Goal: Book appointment/travel/reservation

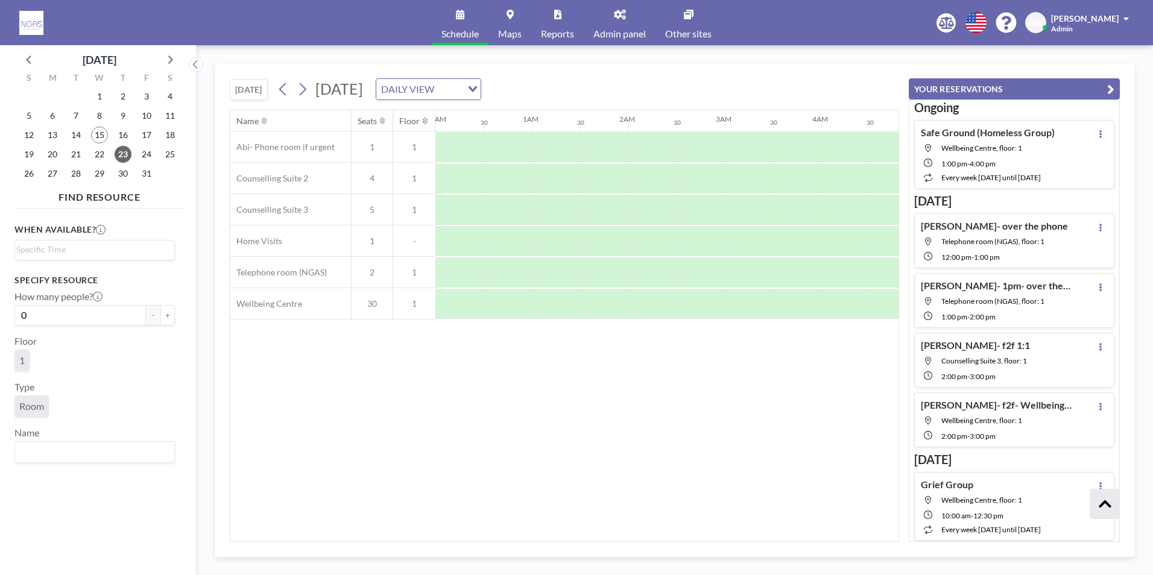
scroll to position [297, 0]
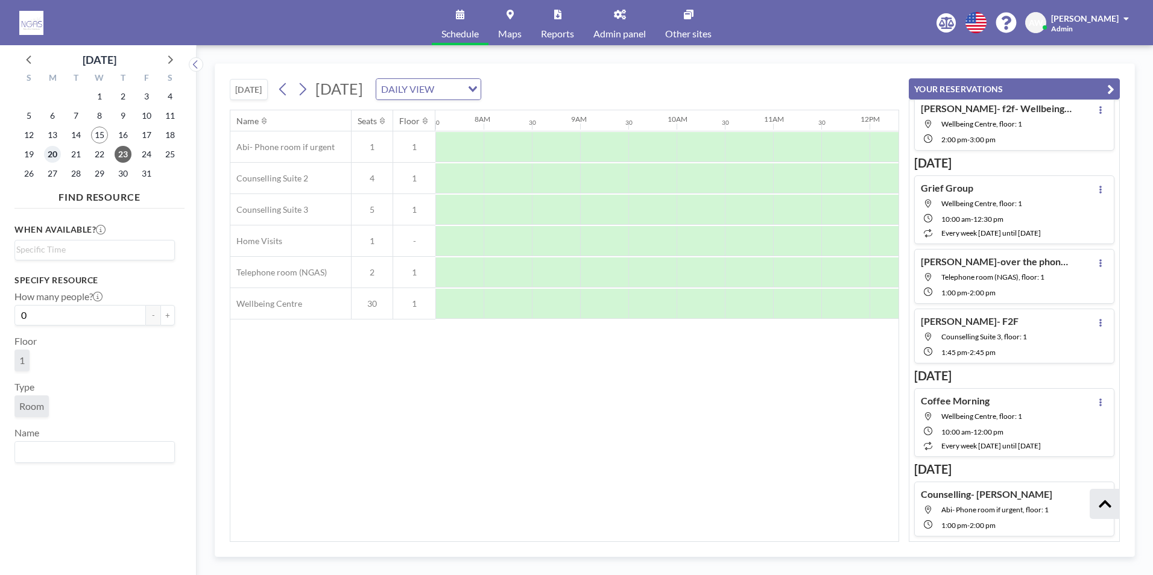
click at [56, 157] on span "20" at bounding box center [52, 154] width 17 height 17
click at [48, 175] on span "27" at bounding box center [52, 173] width 17 height 17
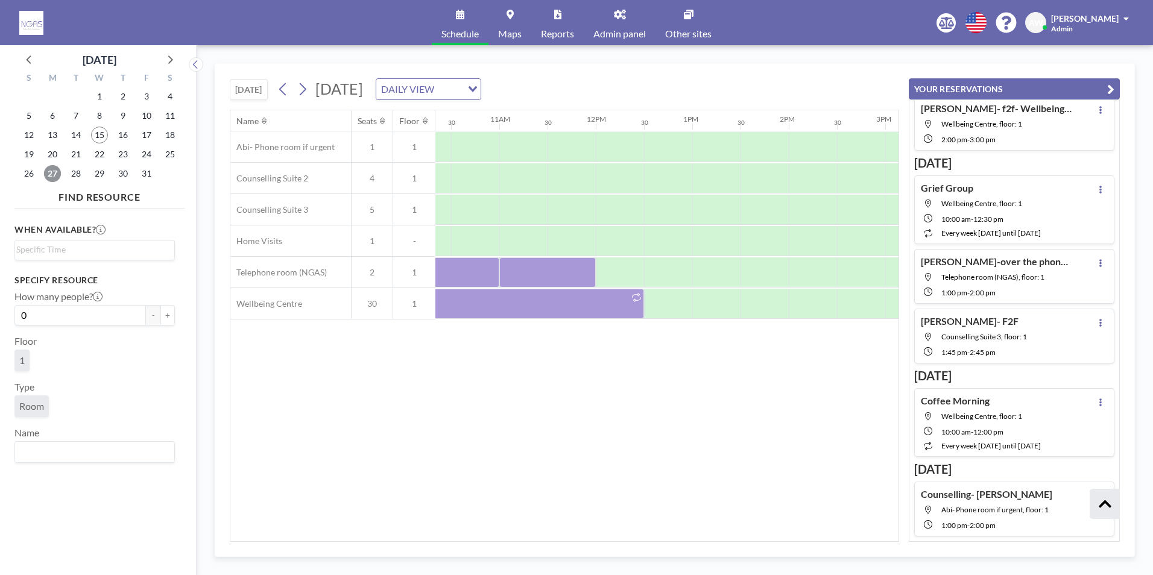
scroll to position [0, 939]
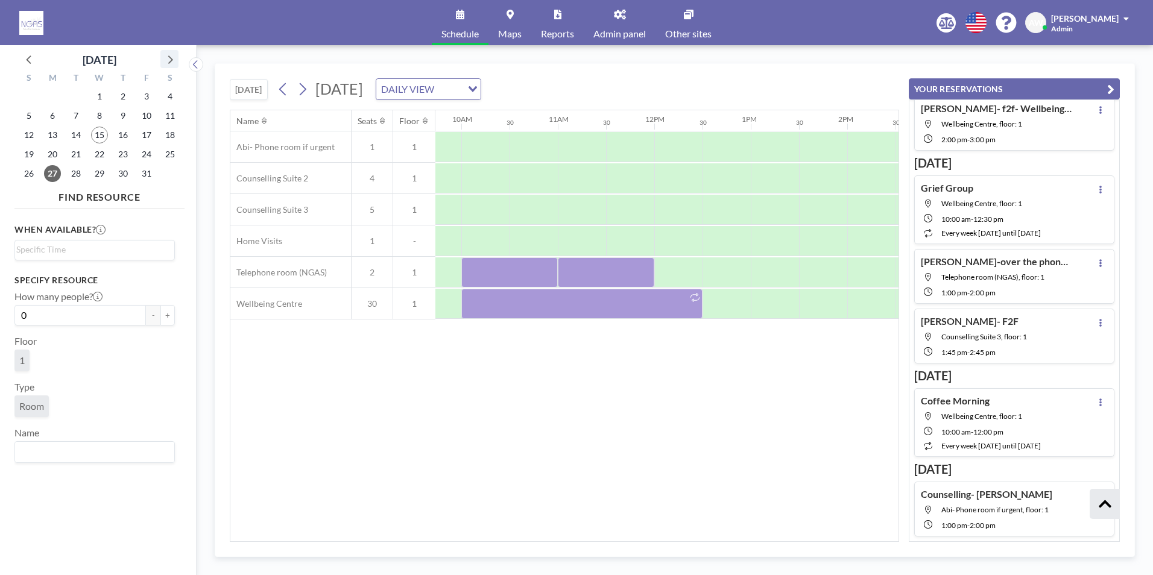
click at [168, 58] on icon at bounding box center [170, 59] width 16 height 16
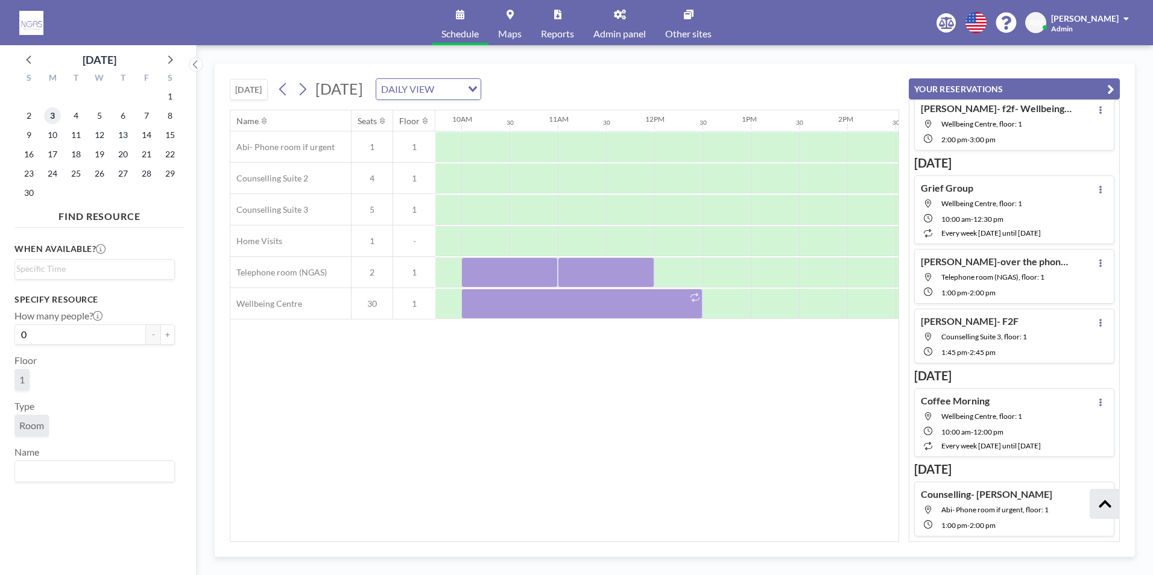
click at [50, 118] on span "3" at bounding box center [52, 115] width 17 height 17
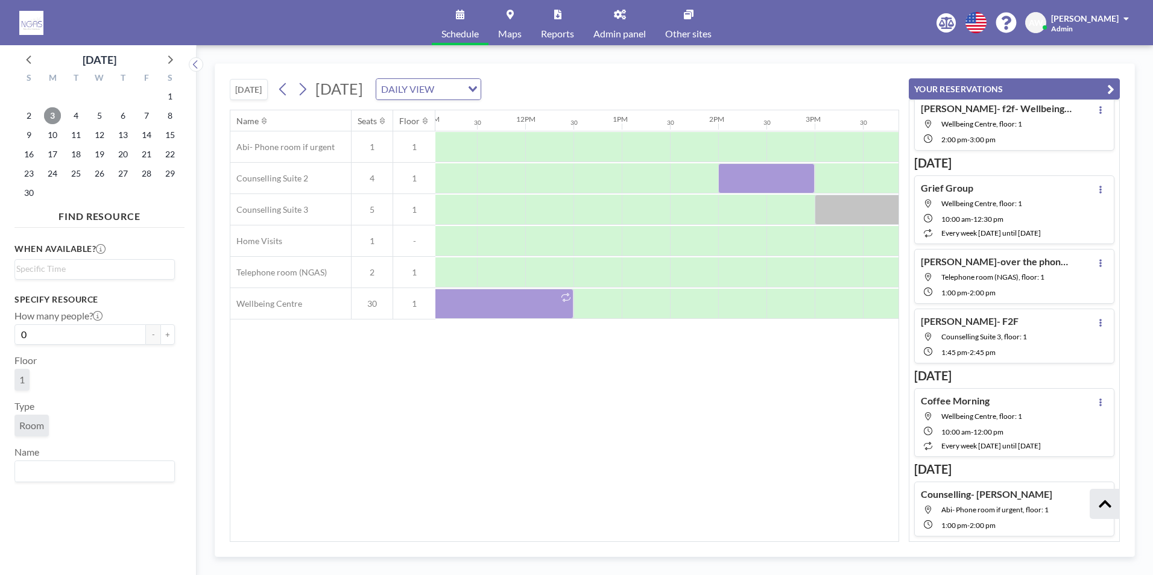
scroll to position [0, 1159]
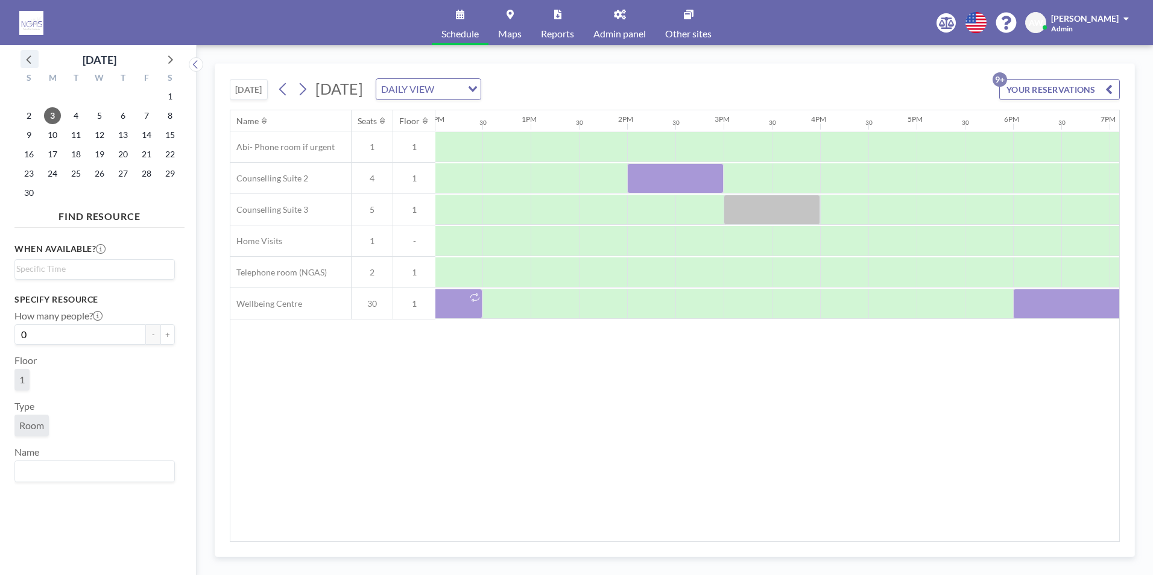
click at [31, 61] on icon at bounding box center [30, 59] width 16 height 16
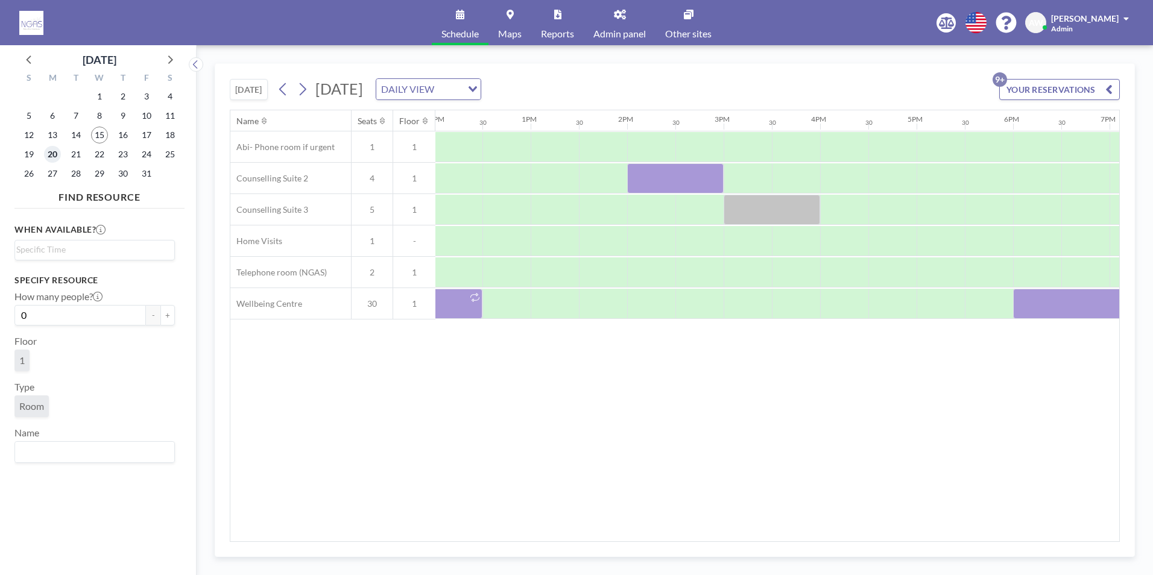
click at [56, 155] on span "20" at bounding box center [52, 154] width 17 height 17
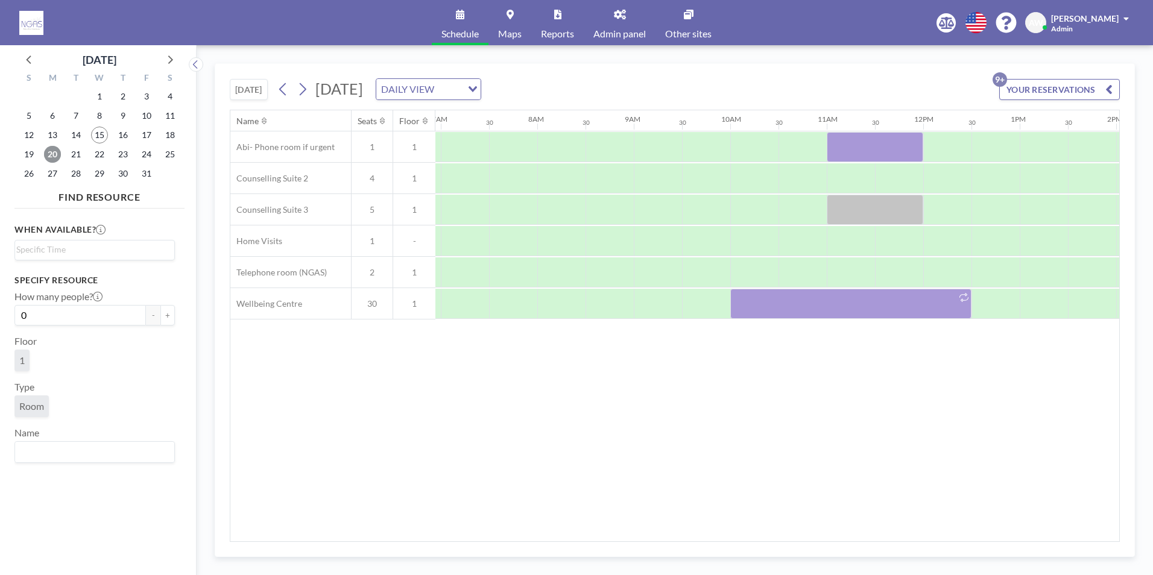
scroll to position [0, 724]
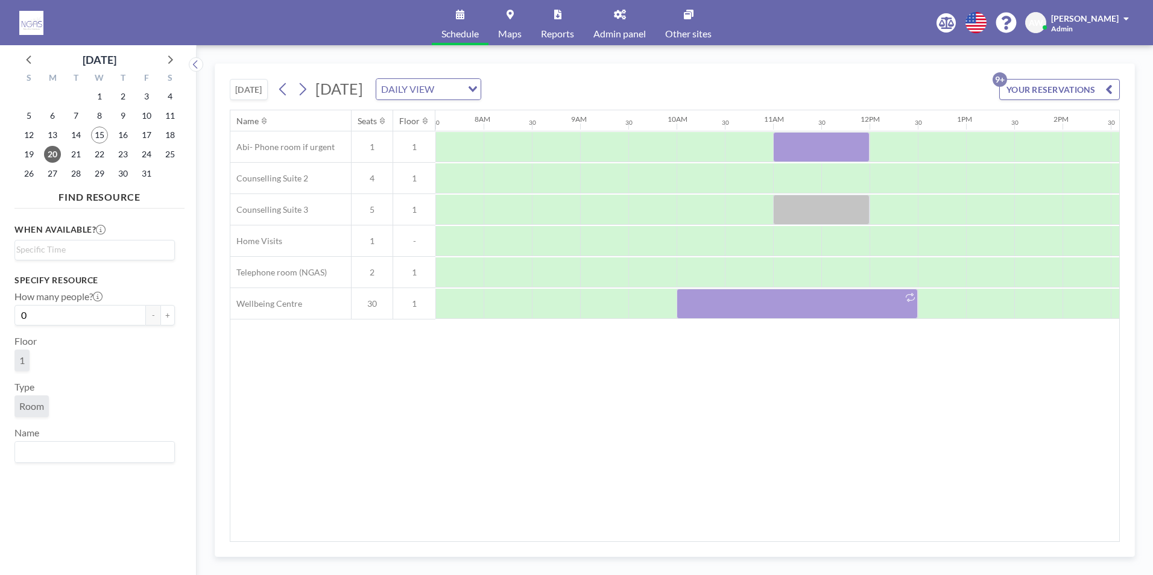
click at [528, 542] on div "[DATE] [DATE] DAILY VIEW Loading... YOUR RESERVATIONS 9+ Name Seats Floor 12AM …" at bounding box center [675, 310] width 920 height 494
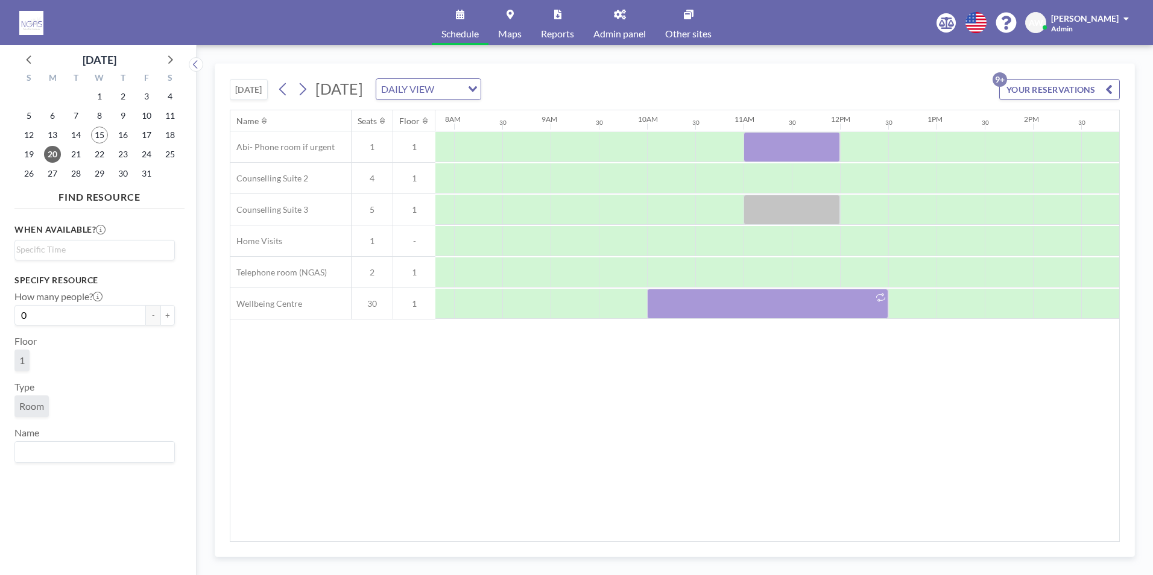
scroll to position [0, 862]
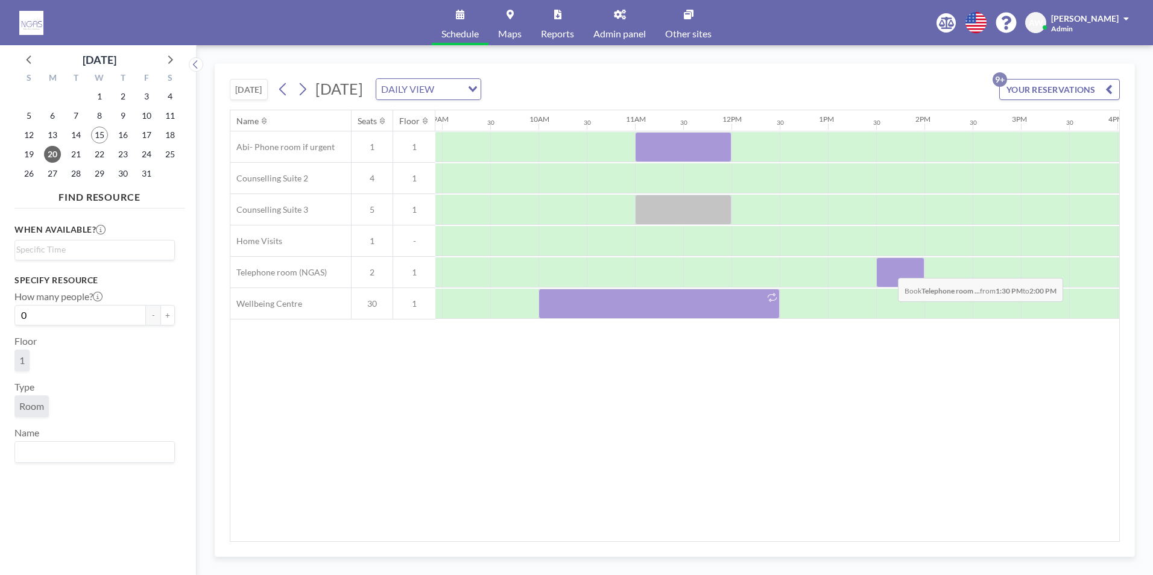
click at [888, 269] on div at bounding box center [900, 272] width 48 height 30
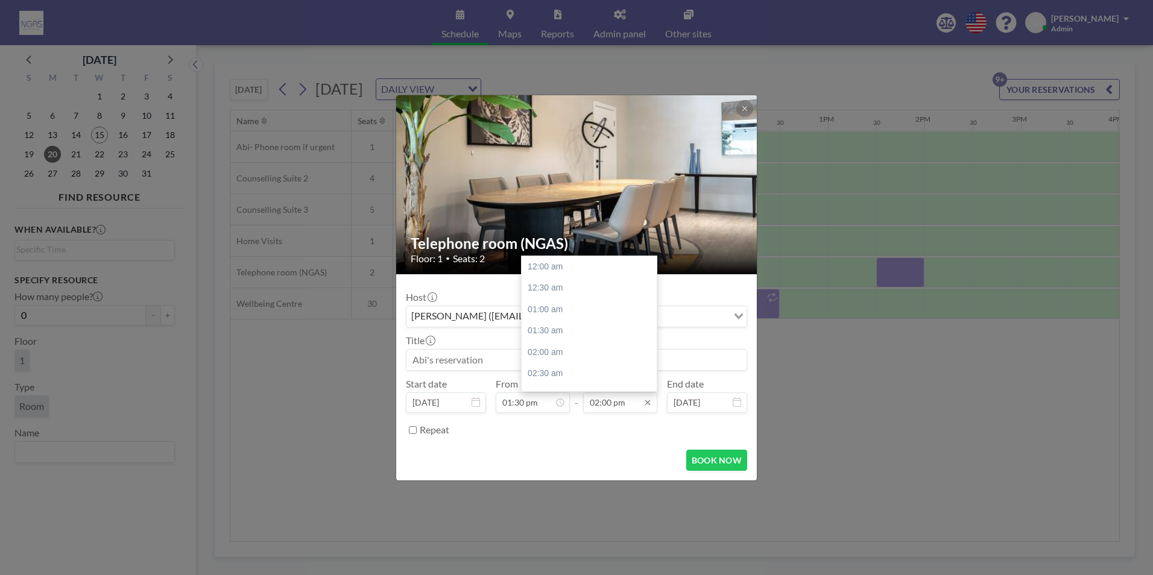
scroll to position [601, 0]
click at [548, 292] on div "02:30 pm" at bounding box center [592, 288] width 141 height 22
type input "02:30 pm"
click at [471, 356] on input at bounding box center [576, 360] width 340 height 20
type input "V"
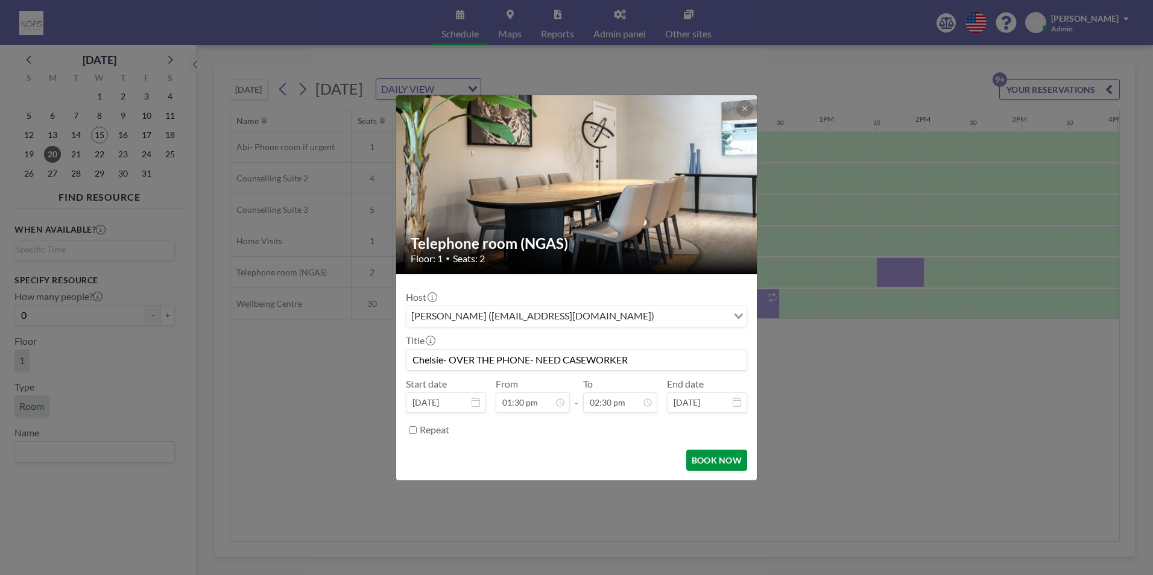
type input "Chelsie- OVER THE PHONE- NEED CASEWORKER"
click at [704, 465] on button "BOOK NOW" at bounding box center [716, 460] width 61 height 21
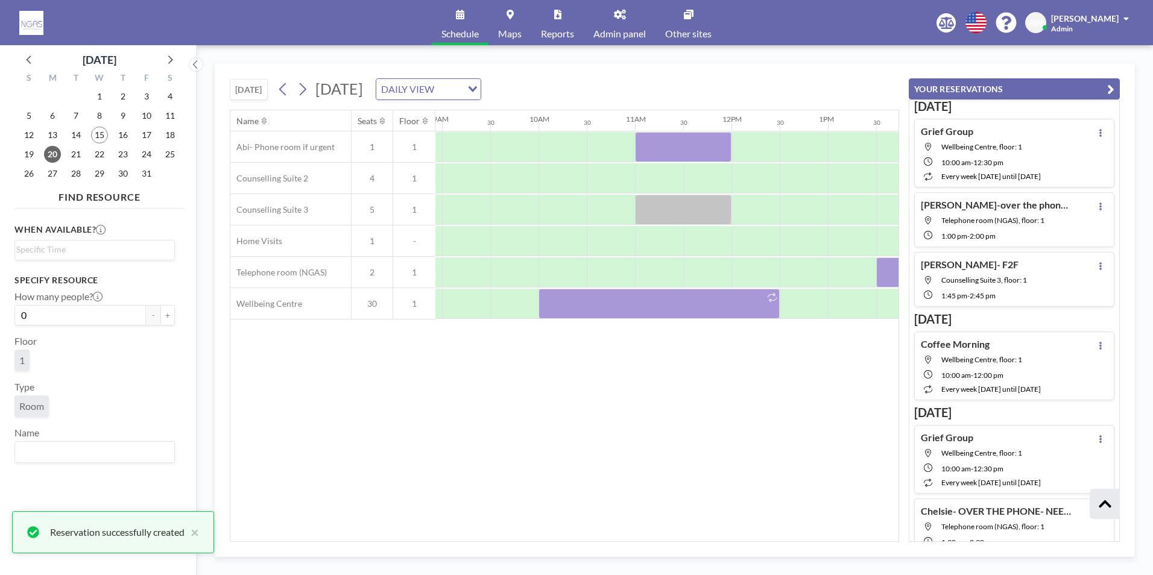
scroll to position [370, 0]
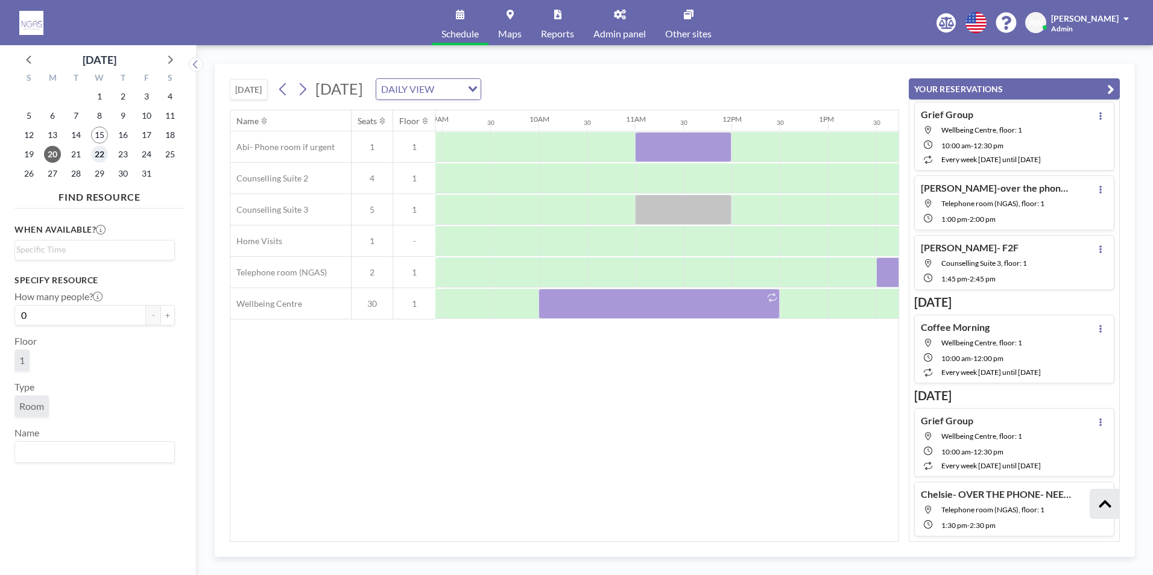
click at [97, 157] on span "22" at bounding box center [99, 154] width 17 height 17
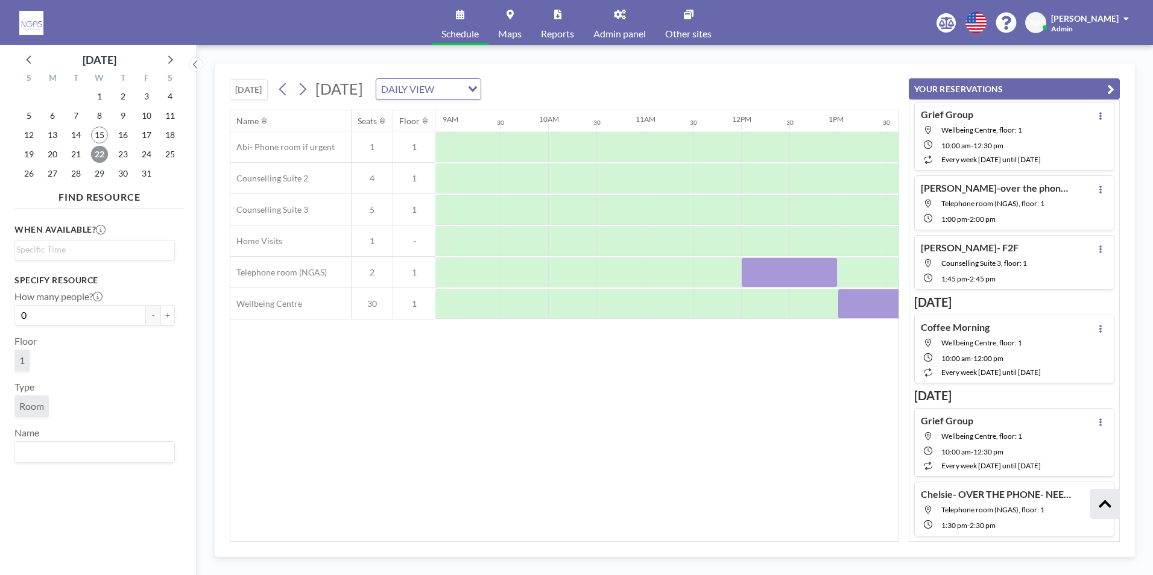
scroll to position [0, 932]
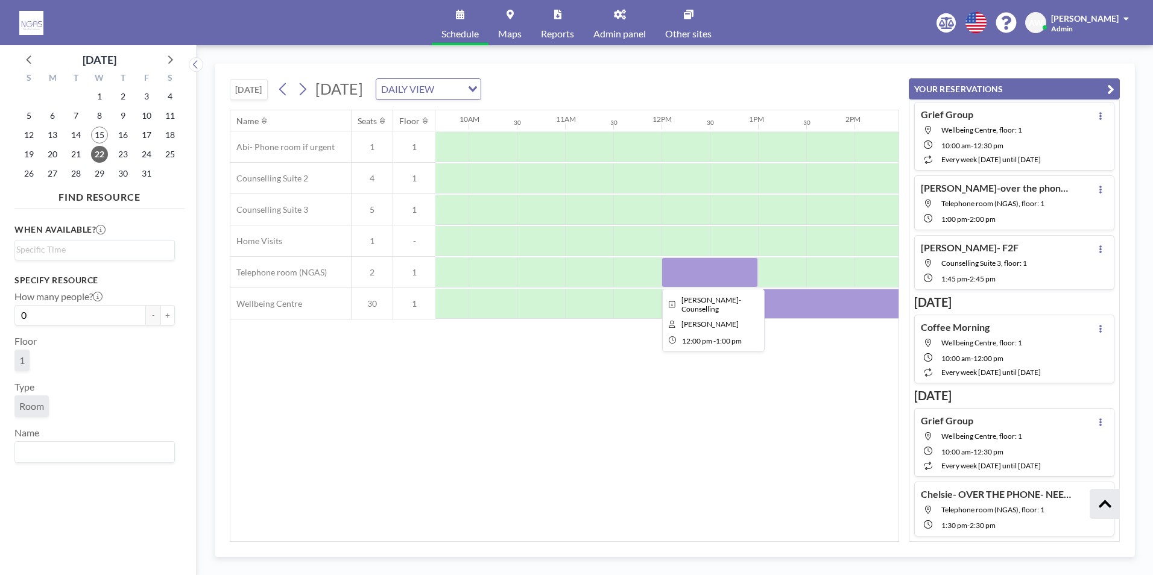
click at [707, 286] on div at bounding box center [709, 272] width 96 height 30
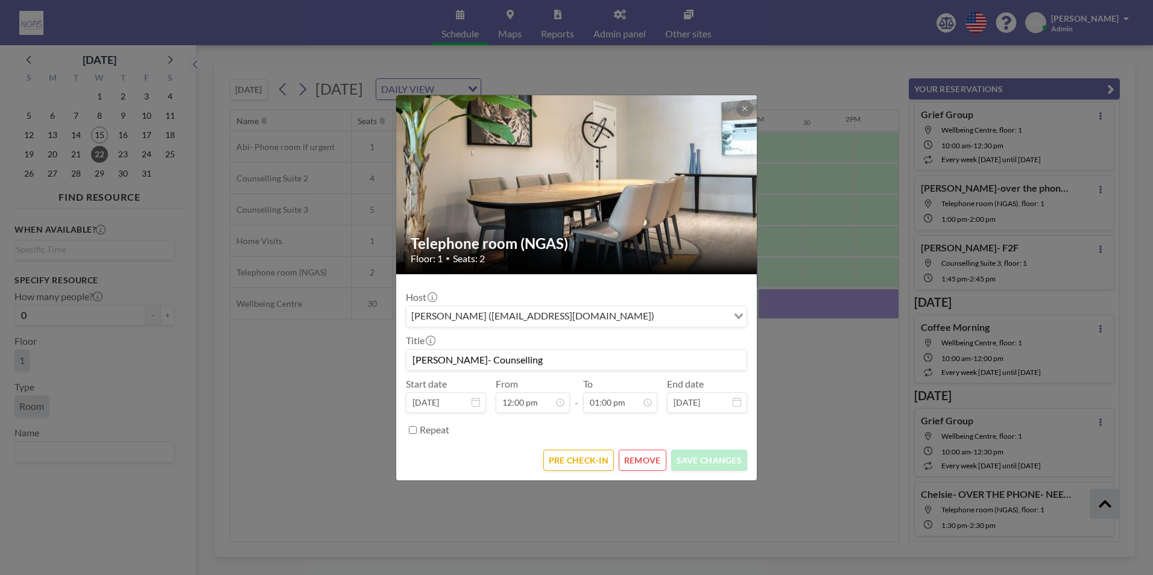
click at [633, 466] on button "REMOVE" at bounding box center [643, 460] width 48 height 21
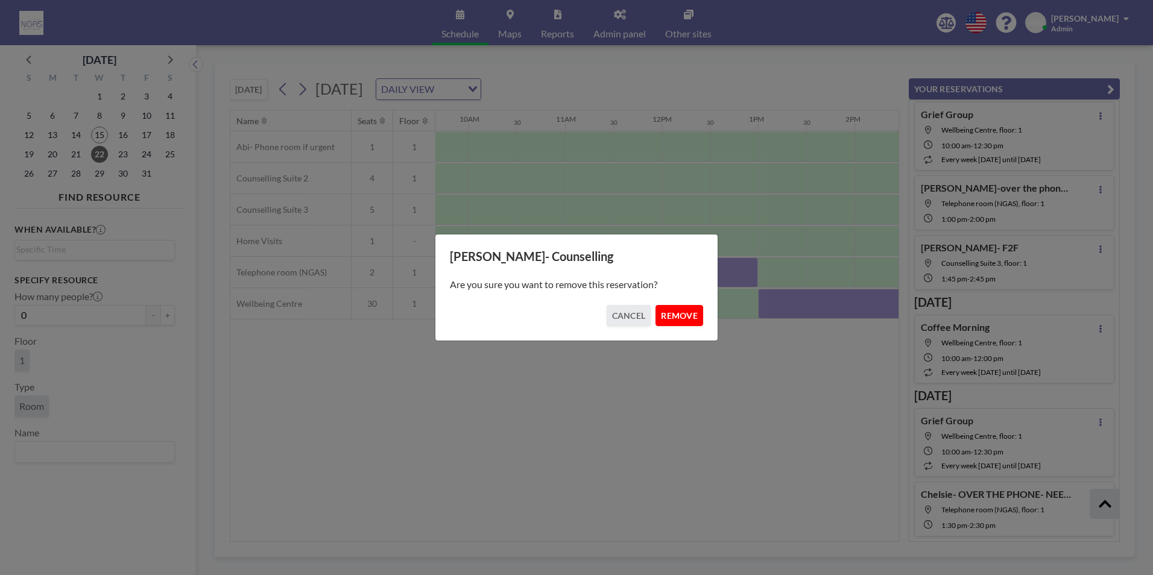
click at [684, 306] on button "REMOVE" at bounding box center [679, 315] width 48 height 21
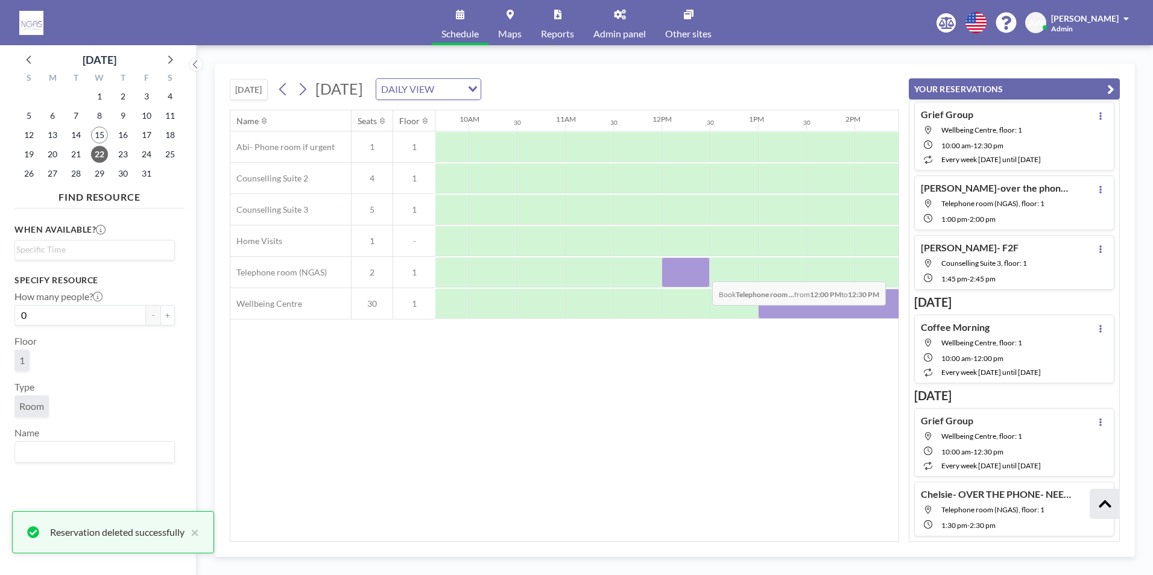
click at [702, 273] on div at bounding box center [685, 272] width 48 height 30
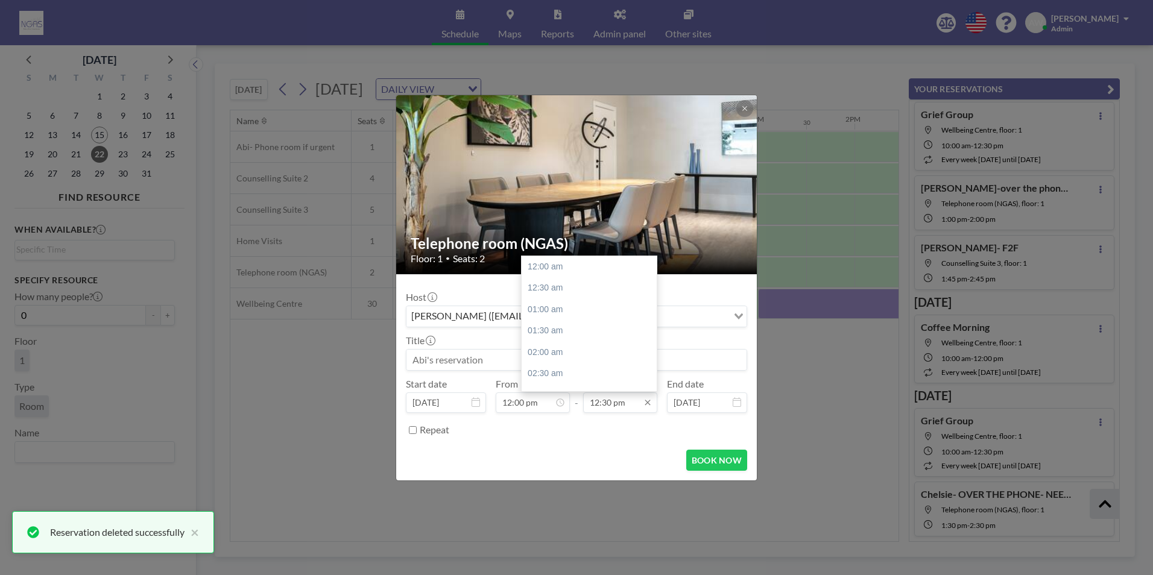
scroll to position [537, 0]
click at [570, 289] on div "01:00 pm" at bounding box center [592, 288] width 141 height 22
type input "01:00 pm"
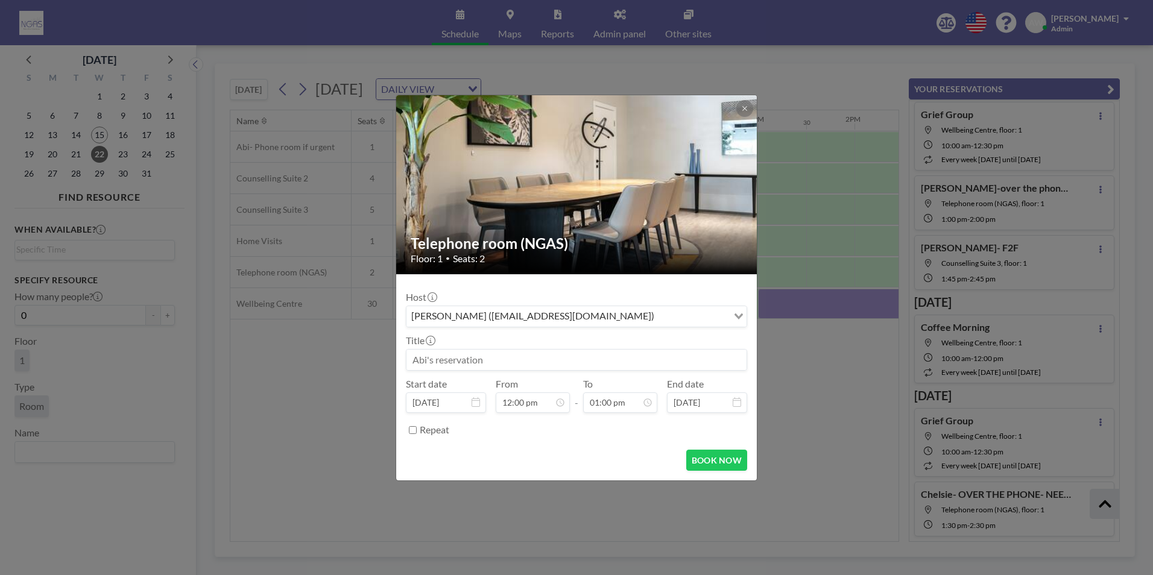
click at [471, 360] on input at bounding box center [576, 360] width 340 height 20
type input "[PERSON_NAME]- over the phone"
click at [695, 470] on button "BOOK NOW" at bounding box center [716, 460] width 61 height 21
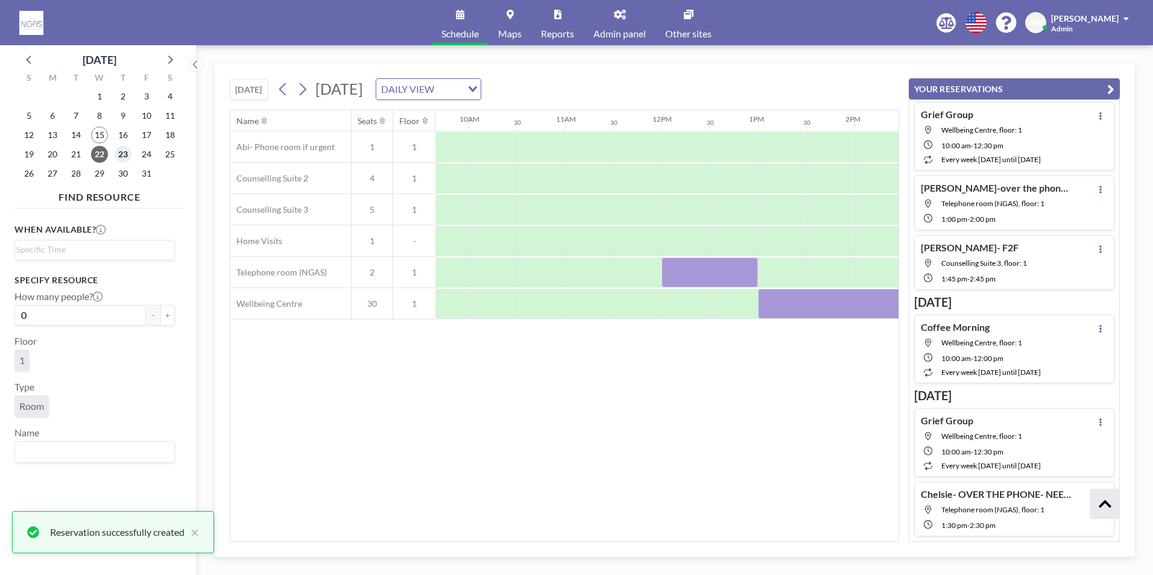
click at [120, 148] on span "23" at bounding box center [123, 154] width 17 height 17
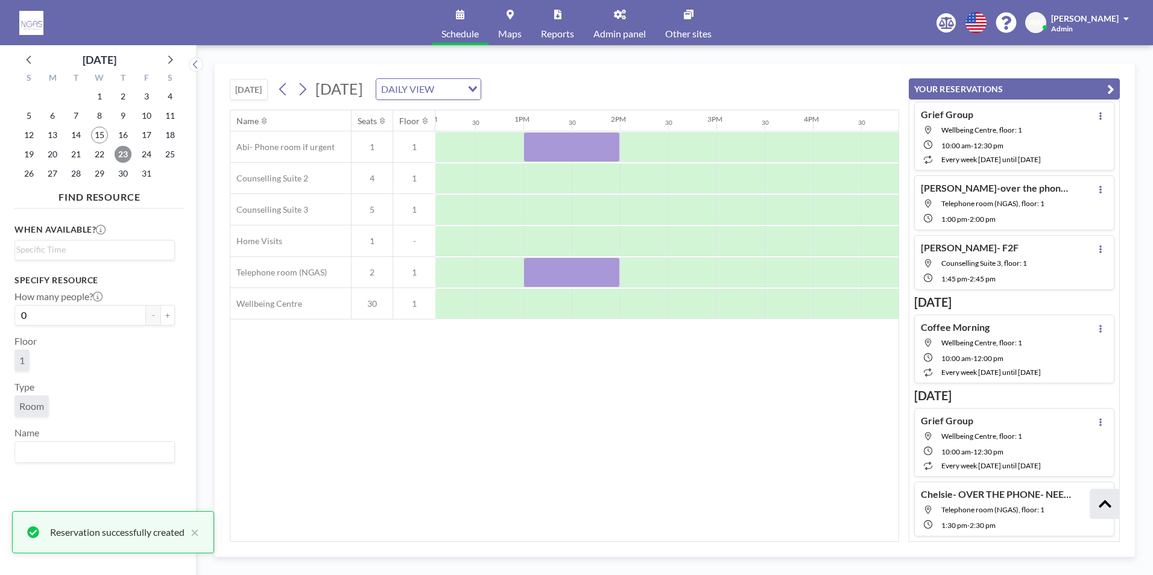
scroll to position [0, 1121]
